Goal: Task Accomplishment & Management: Manage account settings

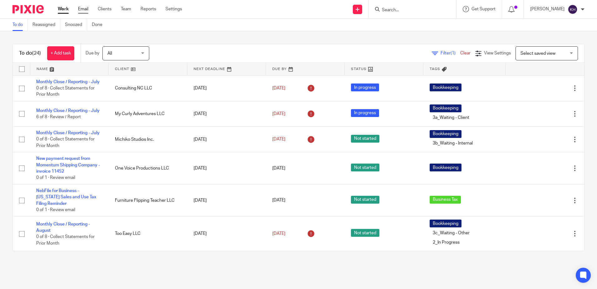
click at [84, 6] on link "Email" at bounding box center [83, 9] width 10 height 6
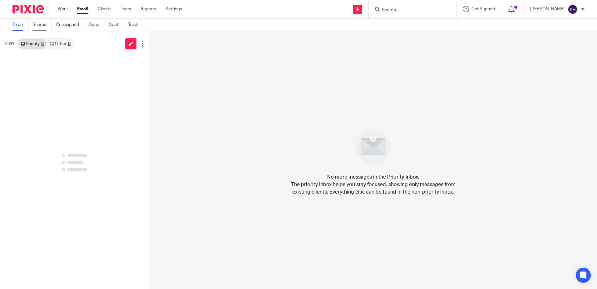
click at [40, 27] on link "Shared" at bounding box center [41, 25] width 19 height 12
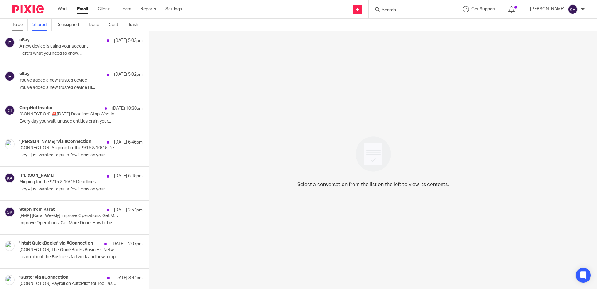
click at [21, 26] on link "To do" at bounding box center [19, 25] width 15 height 12
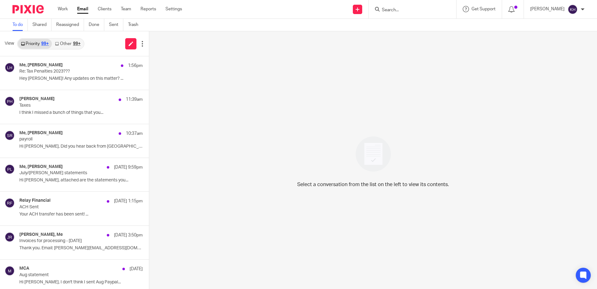
click at [71, 44] on link "Other 99+" at bounding box center [68, 44] width 32 height 10
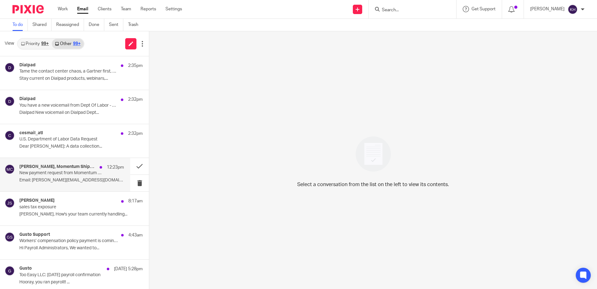
click at [65, 163] on div "Jane Rupenta, Momentum Shipping Company 12:23pm New payment request from Moment…" at bounding box center [65, 174] width 130 height 33
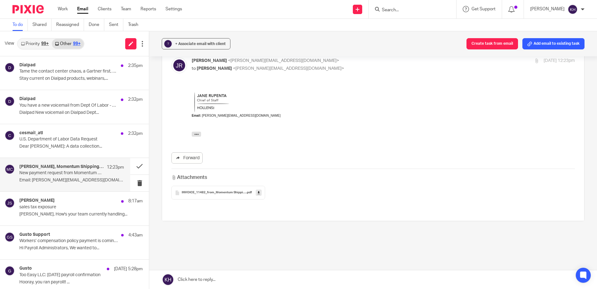
scroll to position [74, 0]
click at [259, 190] on icon at bounding box center [259, 191] width 2 height 5
click at [216, 45] on div "+ Associate email with client" at bounding box center [200, 44] width 51 height 6
click at [213, 78] on input "text" at bounding box center [234, 80] width 132 height 6
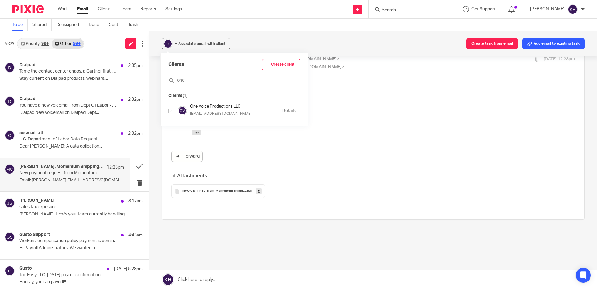
type input "one"
click at [170, 109] on input "checkbox" at bounding box center [170, 110] width 5 height 5
checkbox input "true"
click at [425, 101] on div "Email: jane@hollensinc.com" at bounding box center [383, 103] width 383 height 27
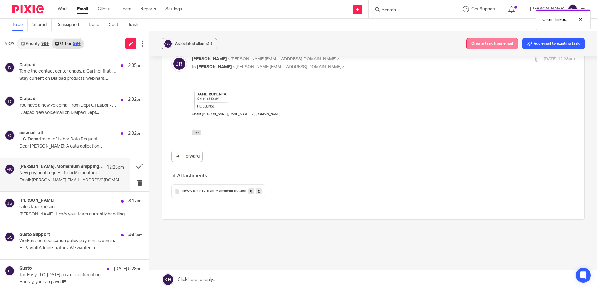
click at [488, 44] on button "Create task from email" at bounding box center [493, 43] width 52 height 11
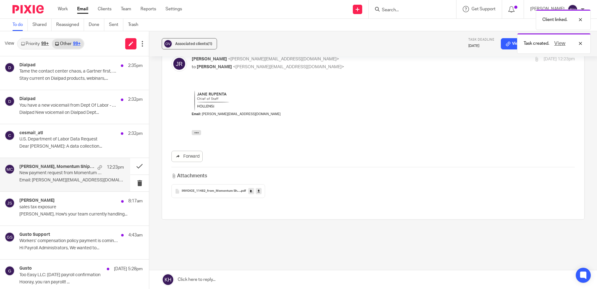
scroll to position [0, 0]
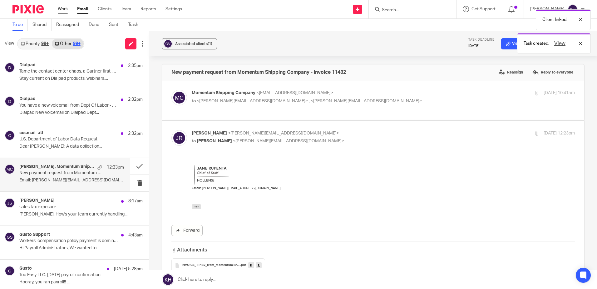
click at [65, 9] on link "Work" at bounding box center [63, 9] width 10 height 6
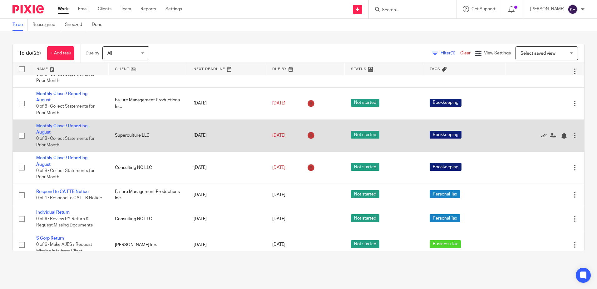
scroll to position [436, 0]
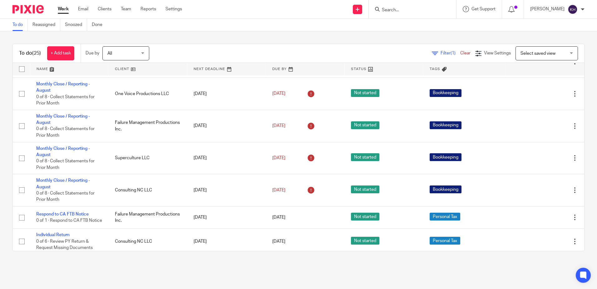
click at [122, 71] on link at bounding box center [148, 69] width 78 height 12
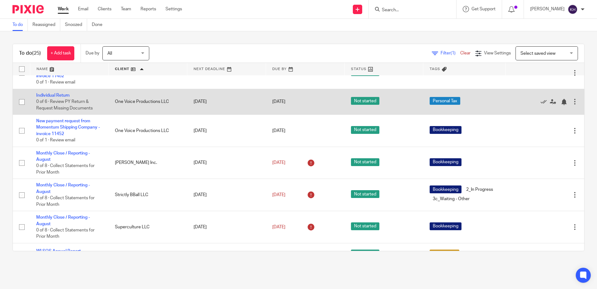
scroll to position [406, 0]
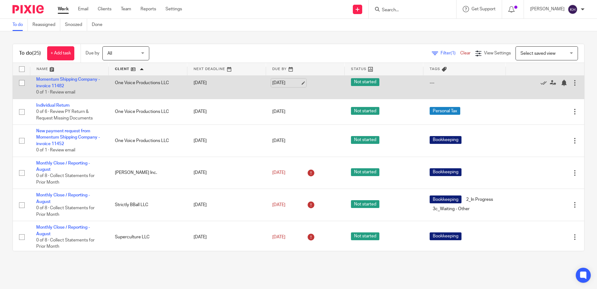
click at [280, 86] on link "Sep 18, 2025" at bounding box center [286, 83] width 28 height 7
click at [75, 88] on link "New payment request from Momentum Shipping Company - invoice 11482" at bounding box center [68, 79] width 64 height 17
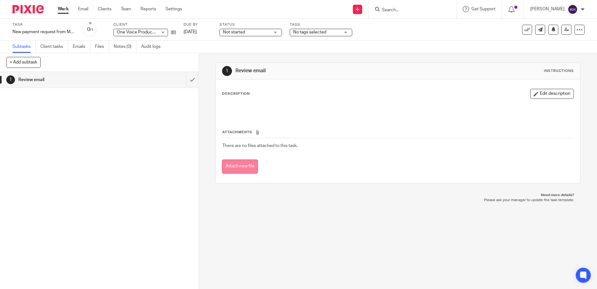
click at [241, 165] on button "Attach new file" at bounding box center [240, 166] width 36 height 14
click at [64, 7] on link "Work" at bounding box center [63, 9] width 11 height 6
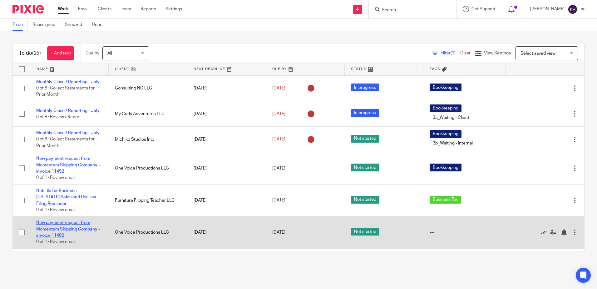
click at [64, 237] on link "New payment request from Momentum Shipping Company - invoice 11482" at bounding box center [68, 228] width 64 height 17
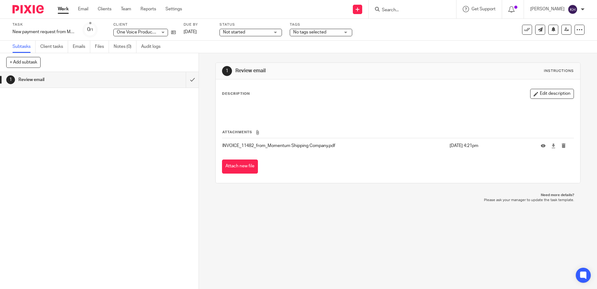
click at [329, 32] on span "No tags selected" at bounding box center [316, 32] width 47 height 7
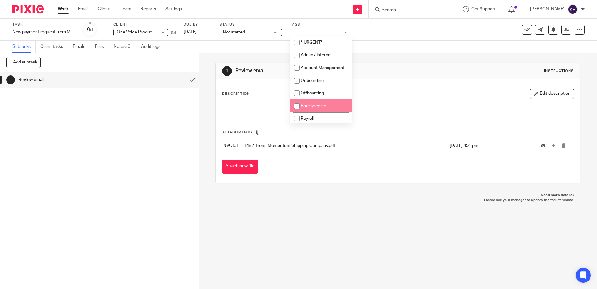
click at [296, 109] on input "checkbox" at bounding box center [297, 106] width 12 height 12
checkbox input "true"
click at [59, 8] on link "Work" at bounding box center [63, 9] width 11 height 6
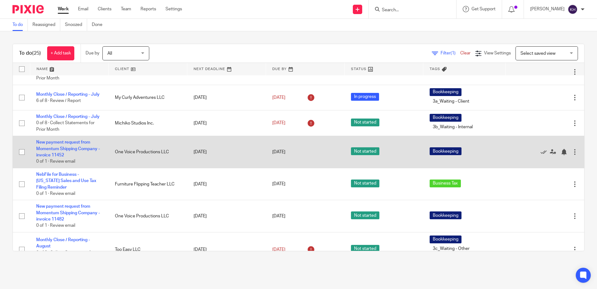
scroll to position [31, 0]
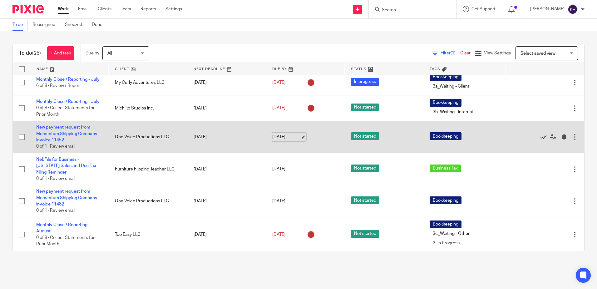
click at [280, 140] on link "[DATE]" at bounding box center [286, 137] width 28 height 7
